Goal: Find specific page/section: Find specific page/section

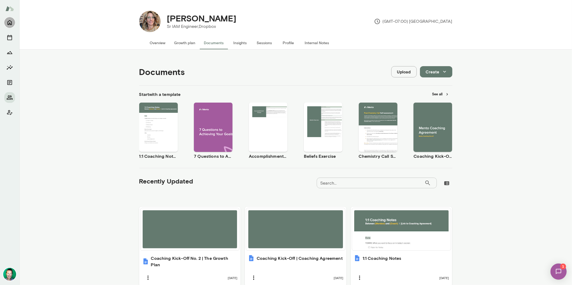
click at [10, 23] on icon "Home" at bounding box center [9, 22] width 6 height 6
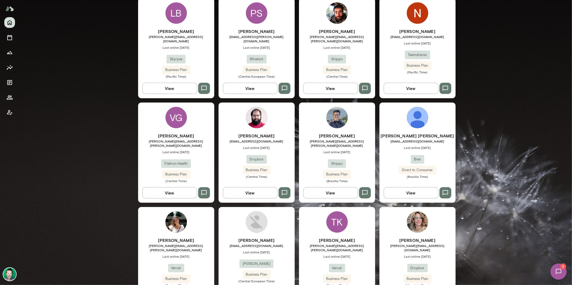
scroll to position [353, 0]
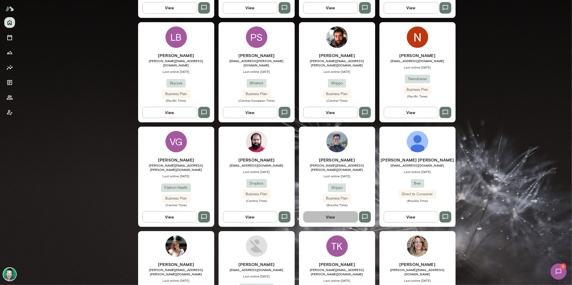
click at [324, 212] on button "View" at bounding box center [330, 217] width 55 height 11
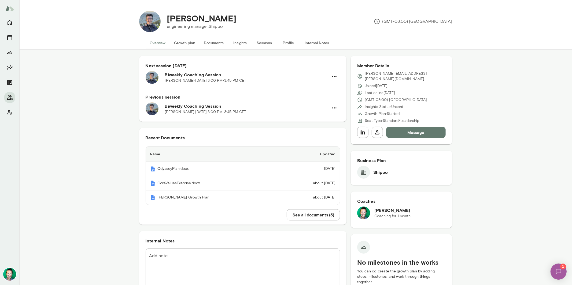
click at [214, 45] on button "Documents" at bounding box center [214, 42] width 28 height 13
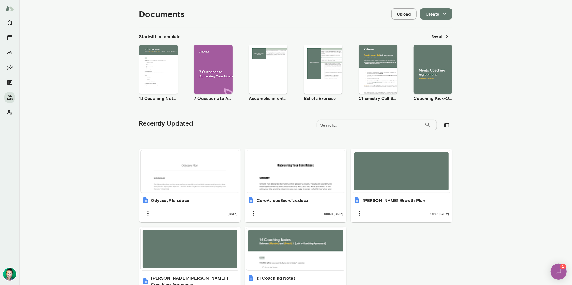
scroll to position [91, 0]
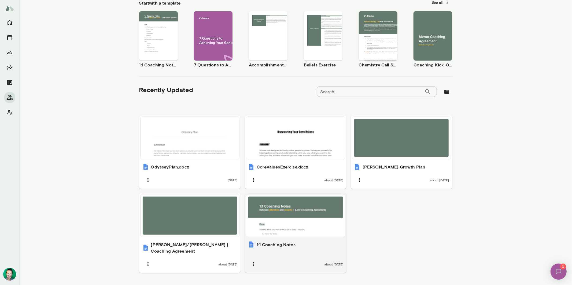
click at [282, 221] on div at bounding box center [295, 216] width 95 height 38
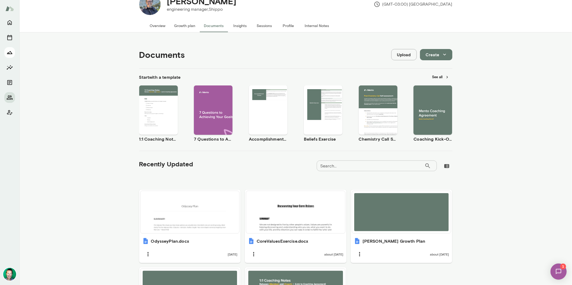
scroll to position [0, 0]
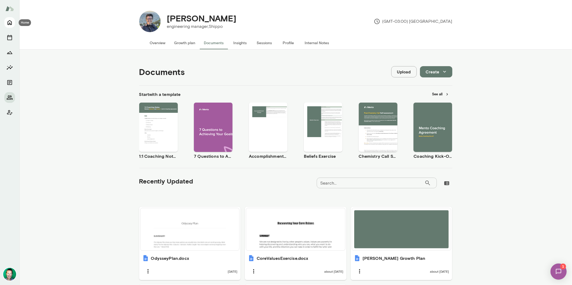
click at [10, 23] on icon "Home" at bounding box center [10, 22] width 4 height 5
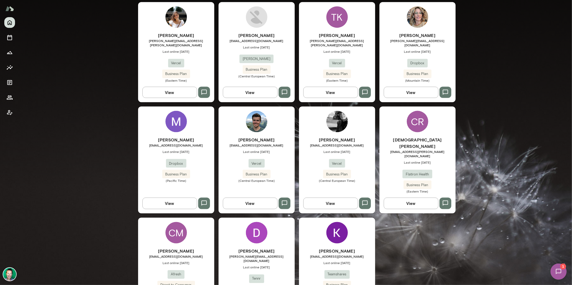
scroll to position [589, 0]
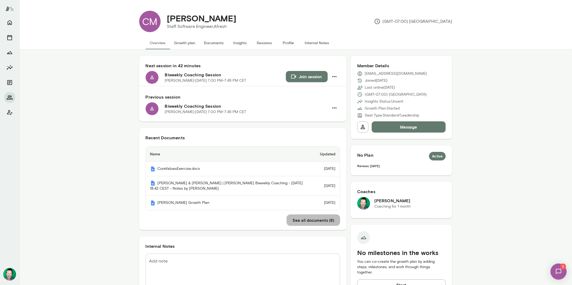
click at [319, 226] on button "See all documents ( 8 )" at bounding box center [313, 220] width 53 height 11
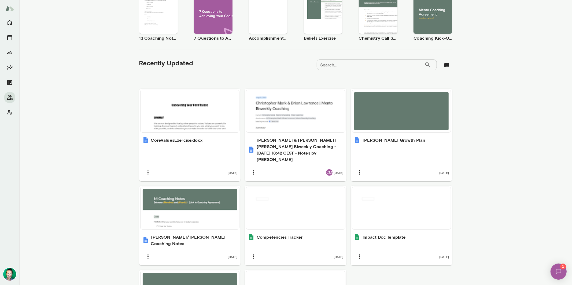
scroll to position [119, 0]
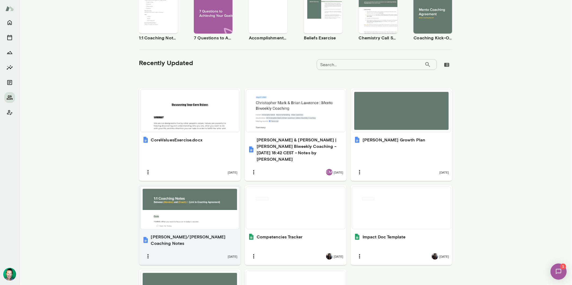
click at [200, 207] on div at bounding box center [190, 208] width 95 height 38
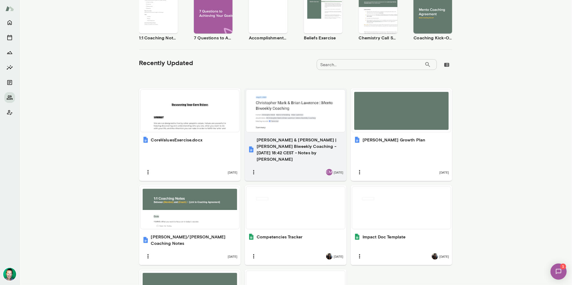
click at [270, 129] on div at bounding box center [295, 111] width 95 height 38
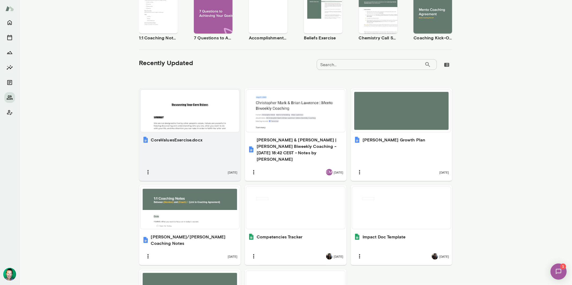
click at [192, 125] on div at bounding box center [190, 111] width 95 height 38
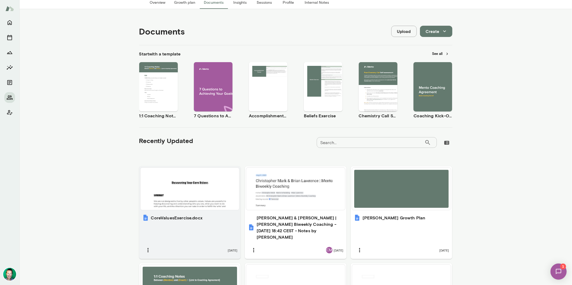
scroll to position [0, 0]
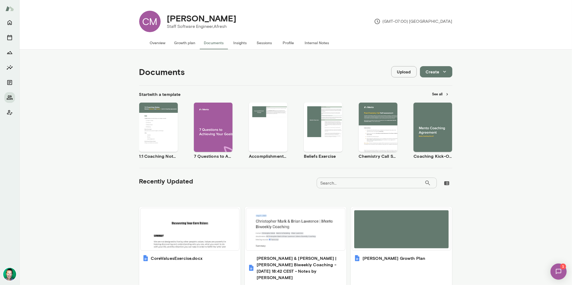
click at [557, 272] on img at bounding box center [559, 272] width 22 height 22
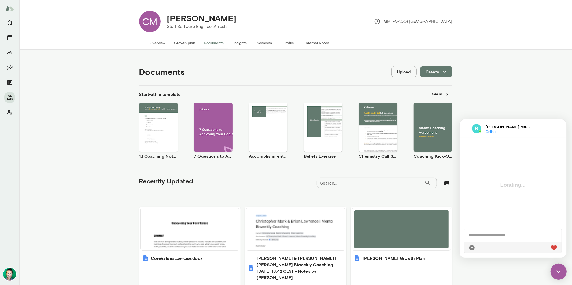
scroll to position [609, 0]
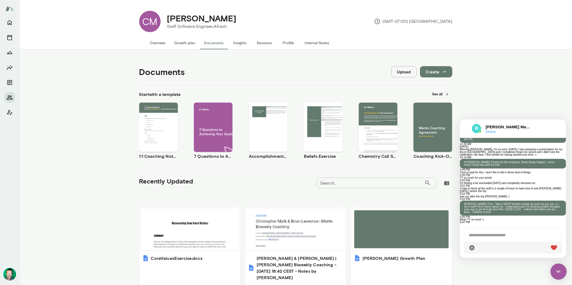
click at [561, 267] on img at bounding box center [559, 272] width 16 height 16
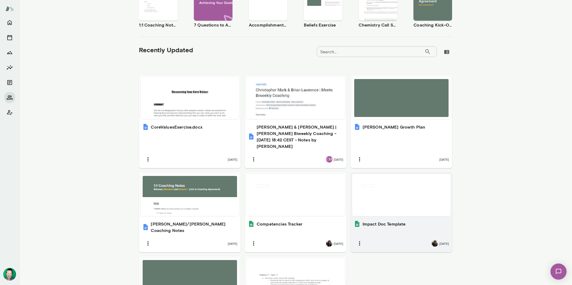
scroll to position [136, 0]
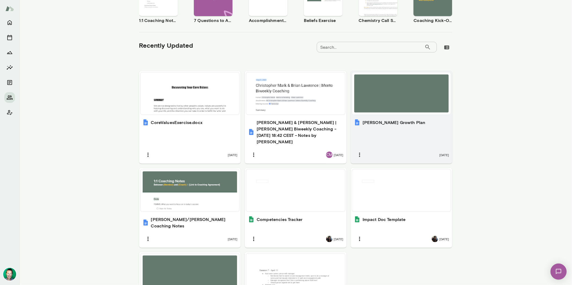
click at [390, 122] on h6 "[PERSON_NAME] Growth Plan" at bounding box center [394, 122] width 63 height 6
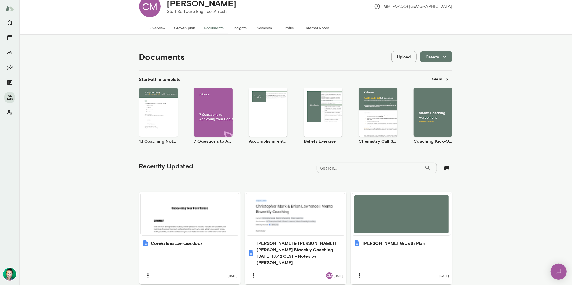
scroll to position [0, 0]
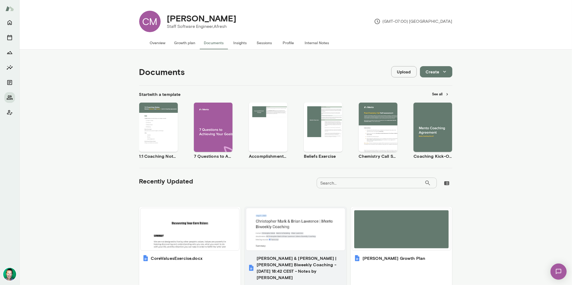
click at [263, 250] on div at bounding box center [295, 229] width 99 height 42
